Goal: Task Accomplishment & Management: Manage account settings

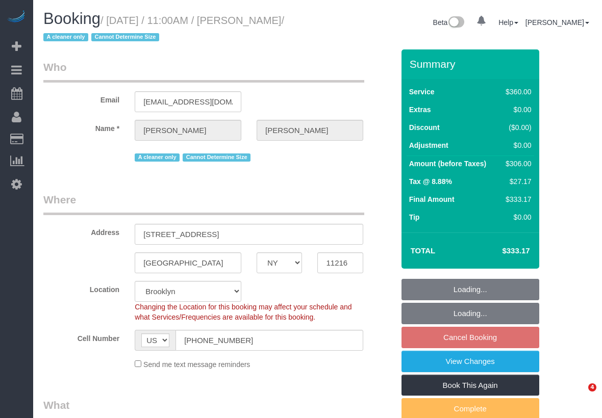
select select "NY"
select select "number:89"
select select "number:90"
select select "number:15"
select select "number:5"
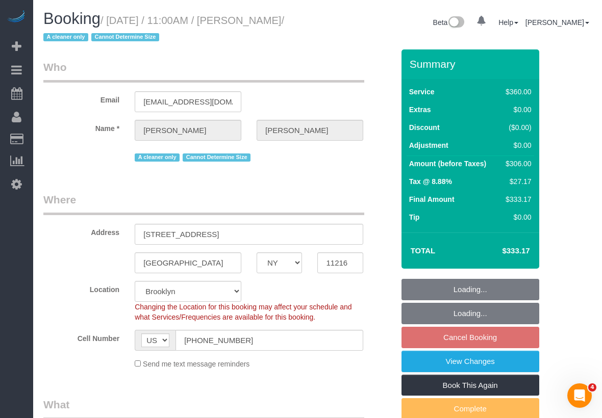
select select "object:987"
select select "string:stripe-pm_1ROJ8L4VGloSiKo7J4o2l5l0"
select select "270"
select select "spot4"
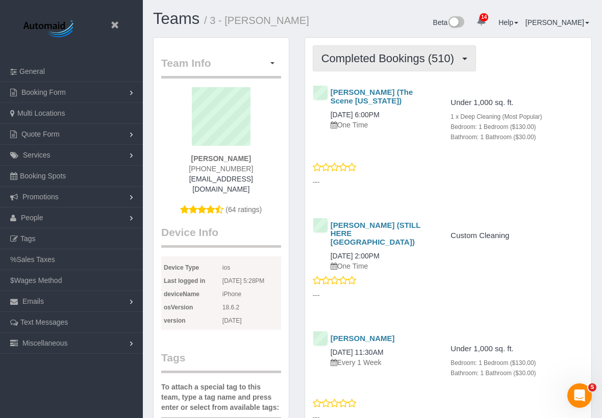
scroll to position [2998, 602]
click at [370, 62] on span "Completed Bookings (510)" at bounding box center [390, 58] width 138 height 13
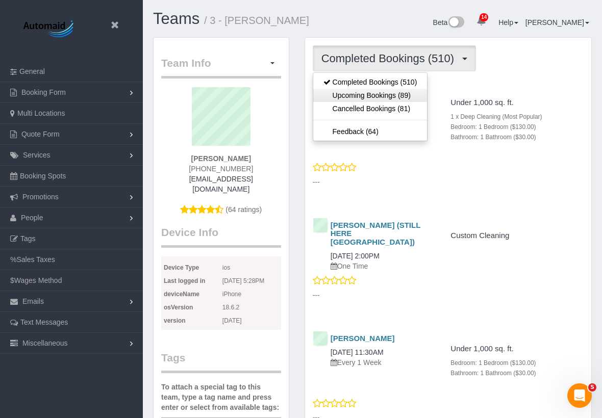
click at [365, 90] on link "Upcoming Bookings (89)" at bounding box center [370, 95] width 114 height 13
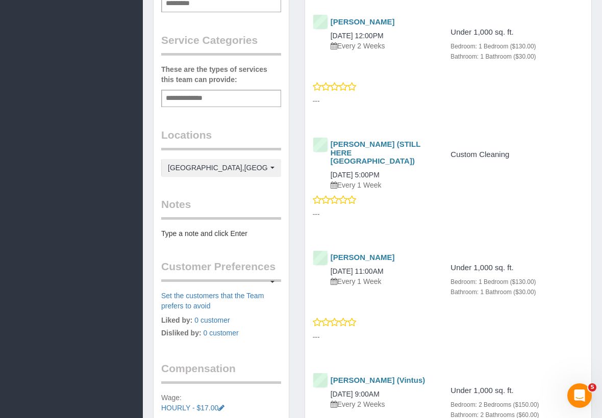
scroll to position [587, 0]
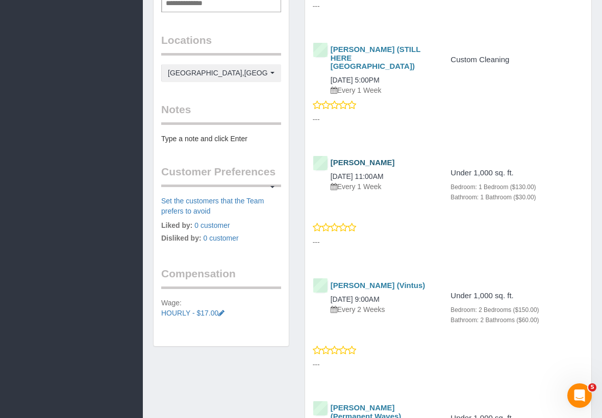
click at [372, 158] on link "[PERSON_NAME]" at bounding box center [362, 162] width 64 height 9
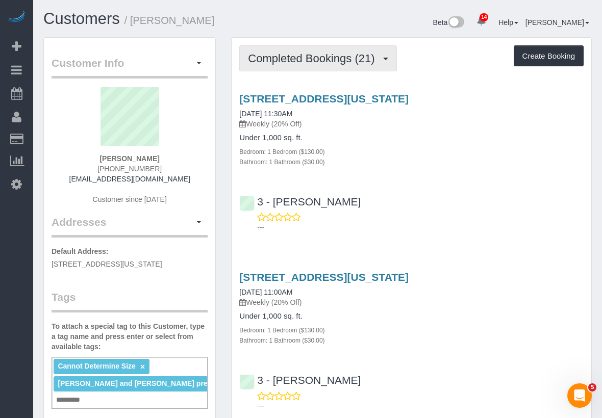
scroll to position [4063, 602]
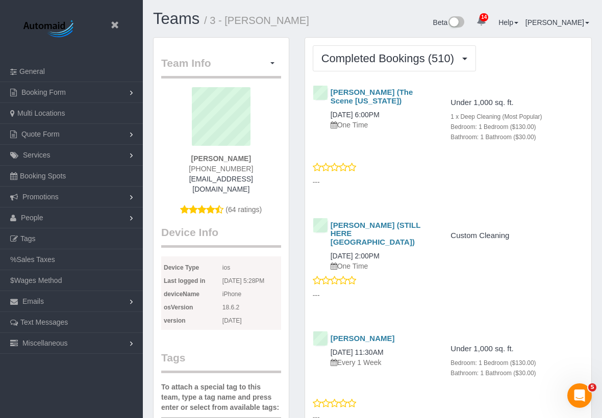
scroll to position [47983, 50380]
